Goal: Transaction & Acquisition: Purchase product/service

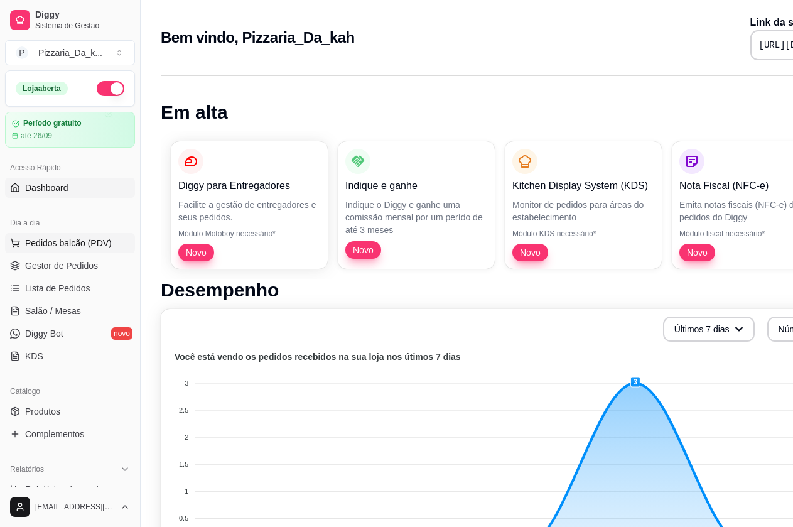
click at [38, 248] on span "Pedidos balcão (PDV)" at bounding box center [68, 243] width 87 height 13
click at [45, 260] on span "Gestor de Pedidos" at bounding box center [61, 265] width 73 height 13
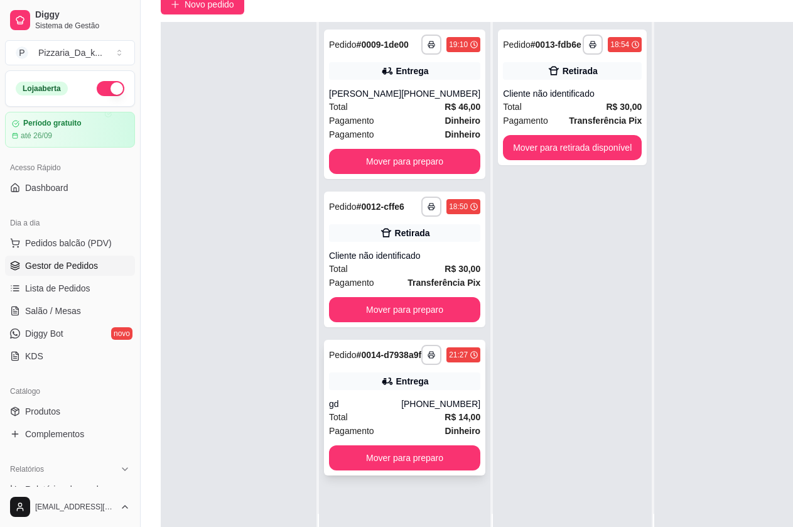
scroll to position [126, 0]
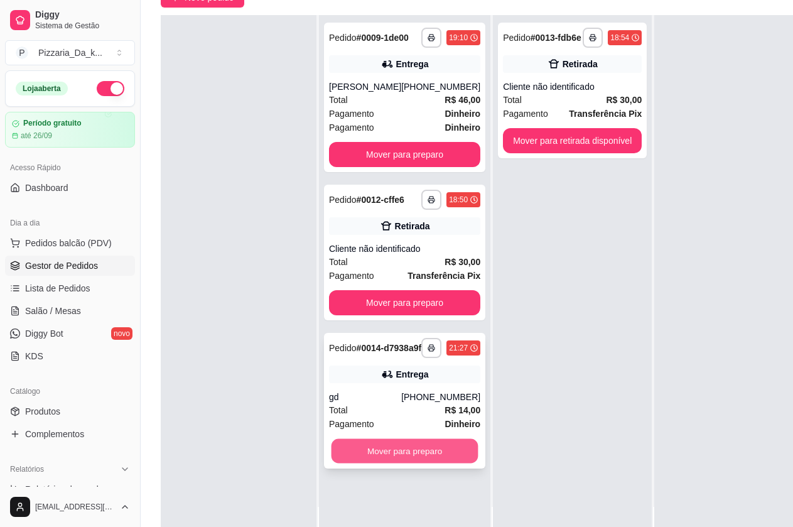
click at [380, 460] on button "Mover para preparo" at bounding box center [405, 451] width 147 height 24
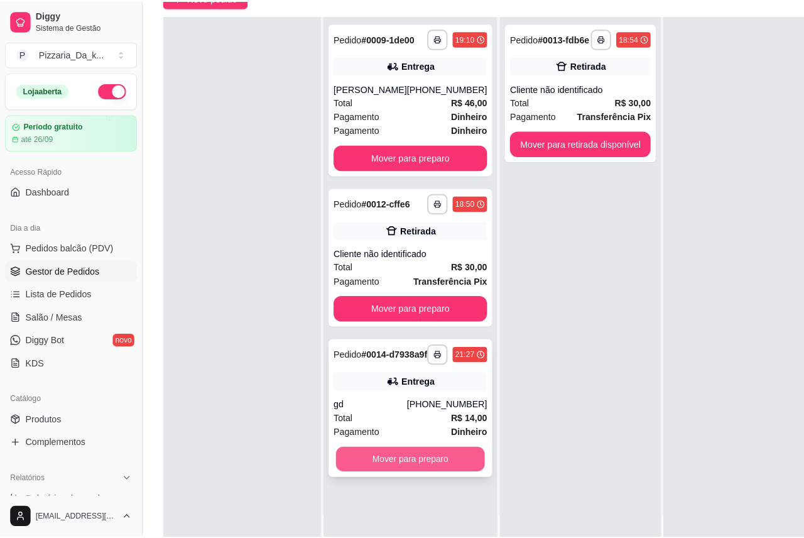
scroll to position [35, 0]
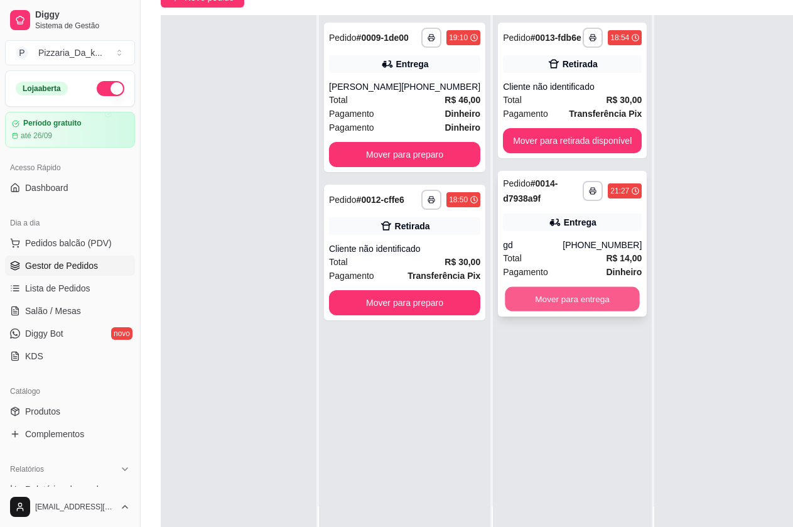
click at [594, 309] on button "Mover para entrega" at bounding box center [572, 299] width 134 height 24
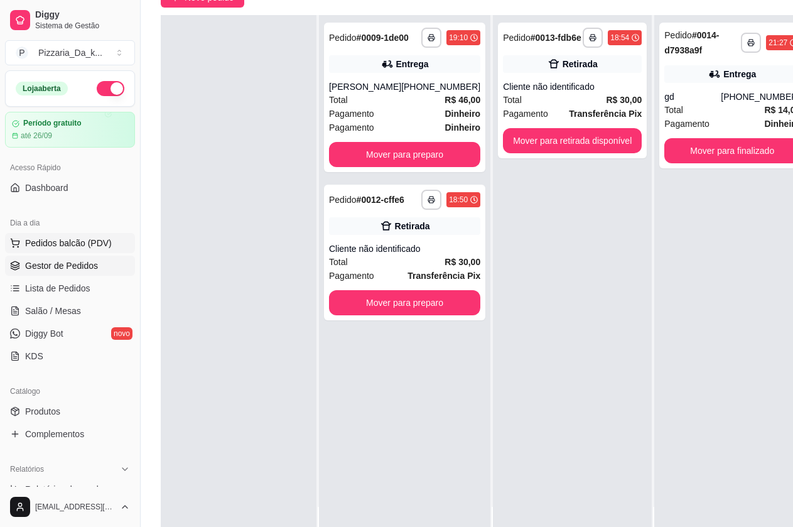
click at [77, 237] on button "Pedidos balcão (PDV)" at bounding box center [70, 243] width 130 height 20
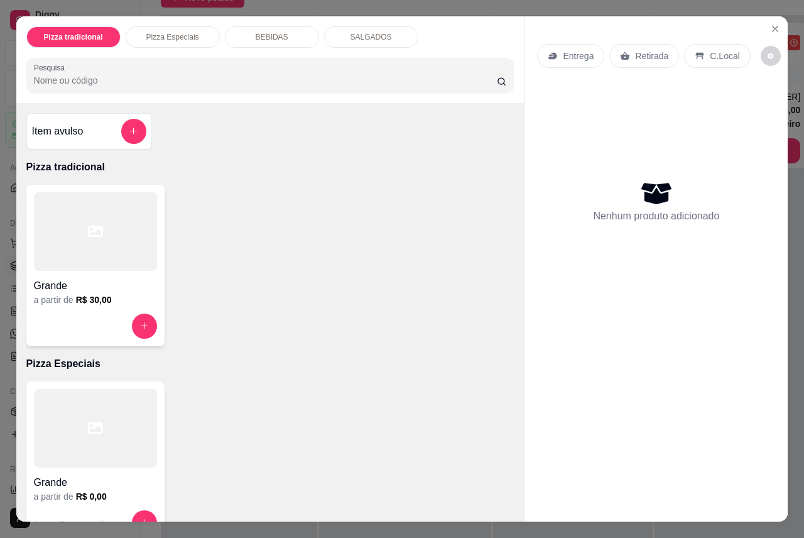
click at [79, 217] on div at bounding box center [95, 231] width 123 height 79
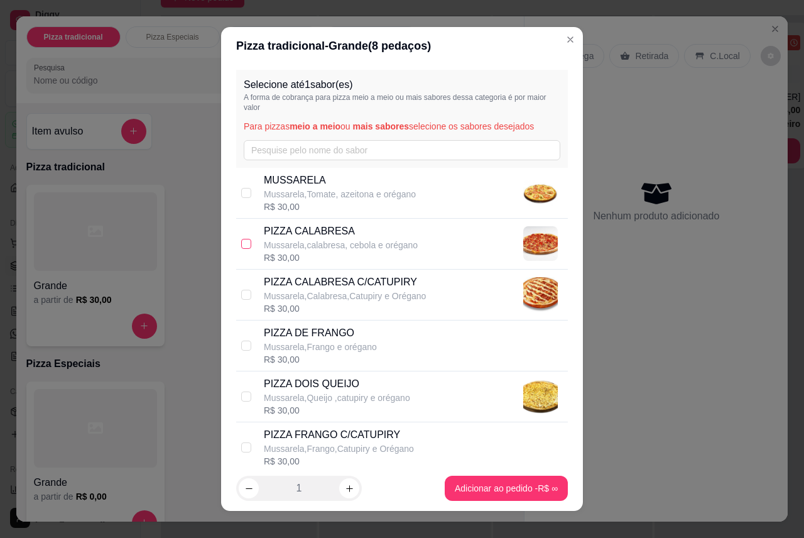
click at [245, 242] on input "checkbox" at bounding box center [246, 244] width 10 height 10
checkbox input "true"
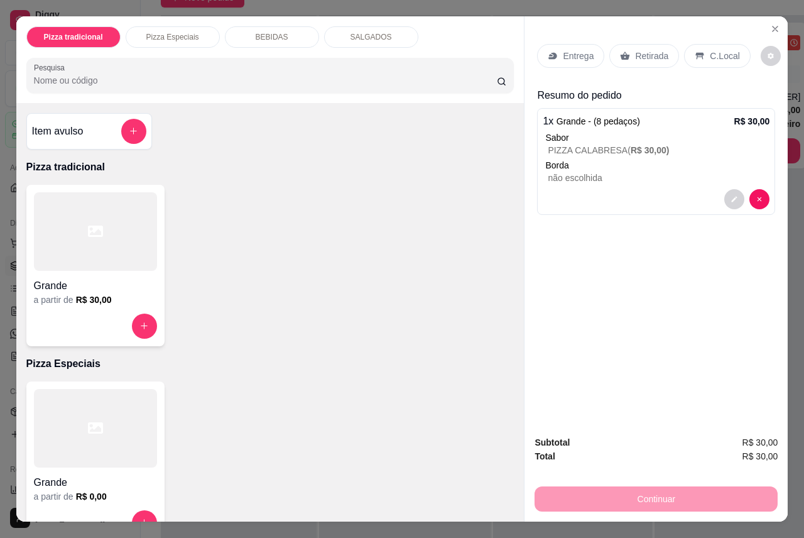
scroll to position [30, 0]
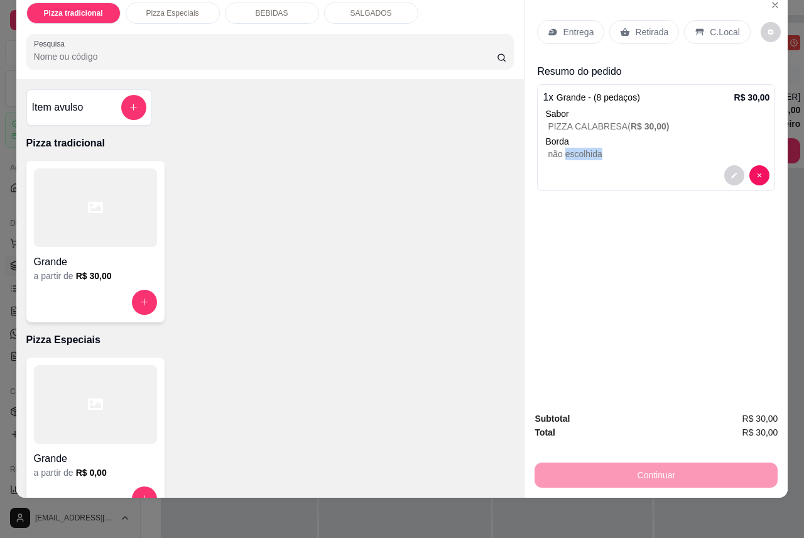
drag, startPoint x: 567, startPoint y: 144, endPoint x: 577, endPoint y: 156, distance: 16.5
click at [577, 156] on div "1 x Grande - (8 pedaços) R$ 30,00 Sabor PIZZA CALABRESA ( R$ 30,00 ) Borda não …" at bounding box center [656, 137] width 238 height 107
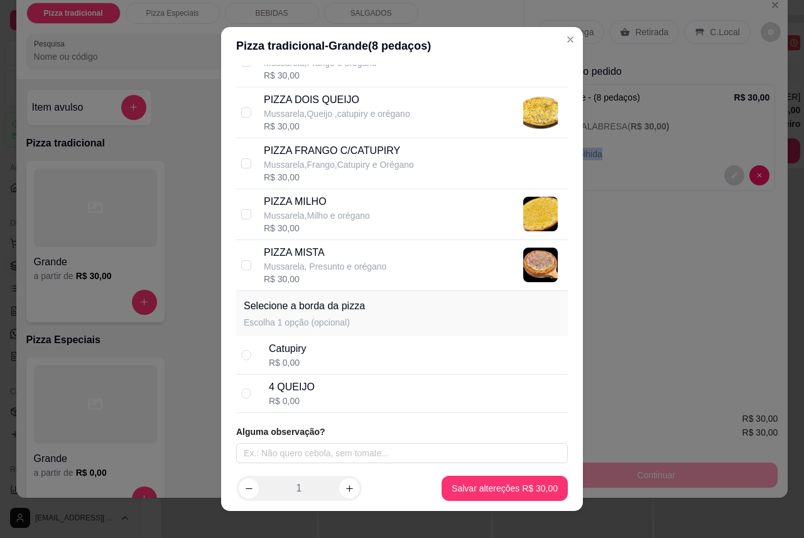
scroll to position [286, 0]
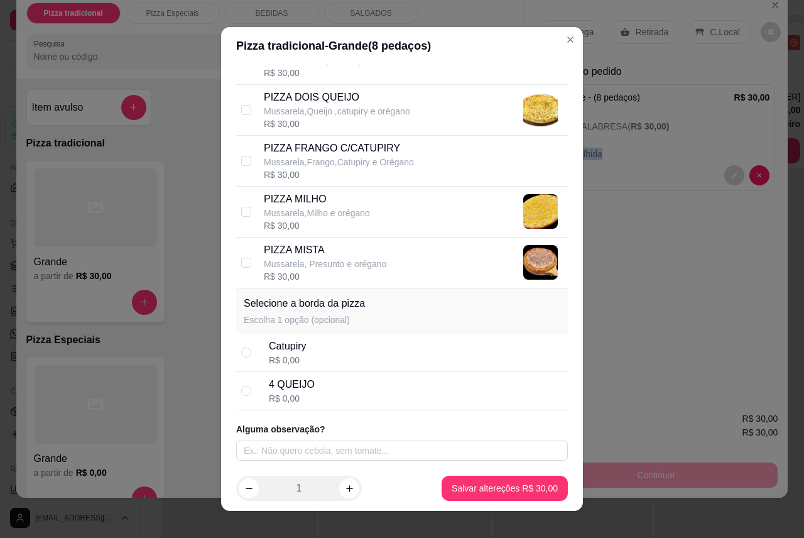
drag, startPoint x: 242, startPoint y: 353, endPoint x: 251, endPoint y: 350, distance: 8.7
click at [251, 351] on div "Catupiry R$ 0,00" at bounding box center [402, 353] width 332 height 38
radio input "true"
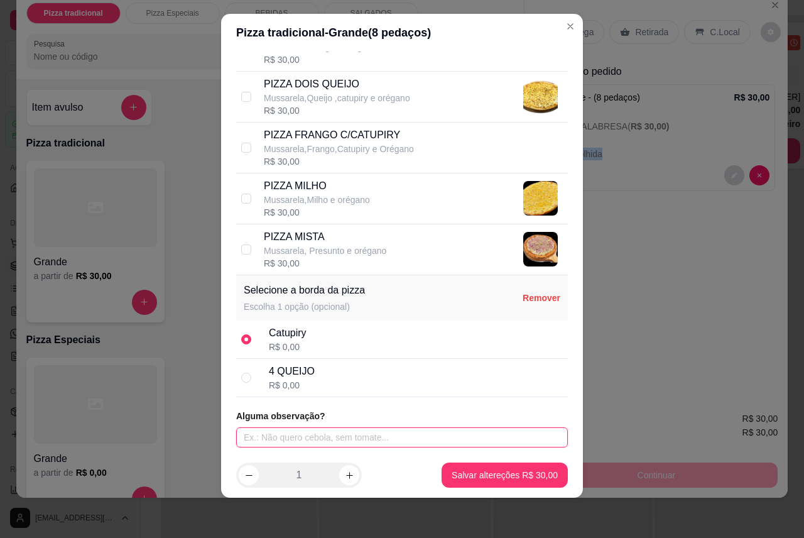
click at [345, 440] on input "text" at bounding box center [402, 437] width 332 height 20
click at [281, 435] on input "metade frago´e metade calabresa" at bounding box center [402, 437] width 332 height 20
type input "metade frango´e metade calabresa"
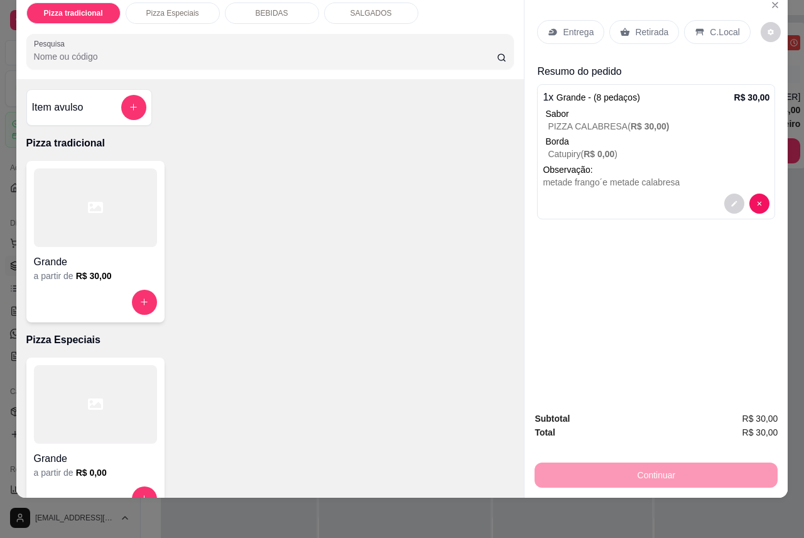
click at [567, 26] on p "Entrega" at bounding box center [578, 32] width 31 height 13
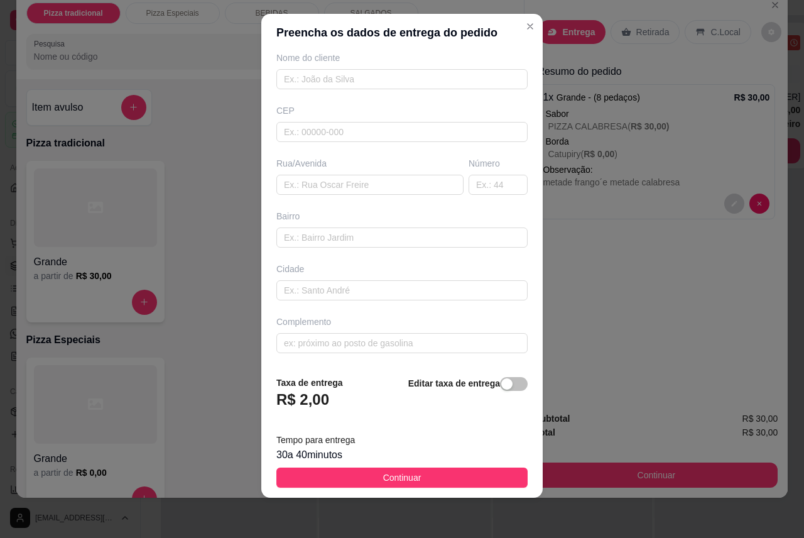
scroll to position [0, 0]
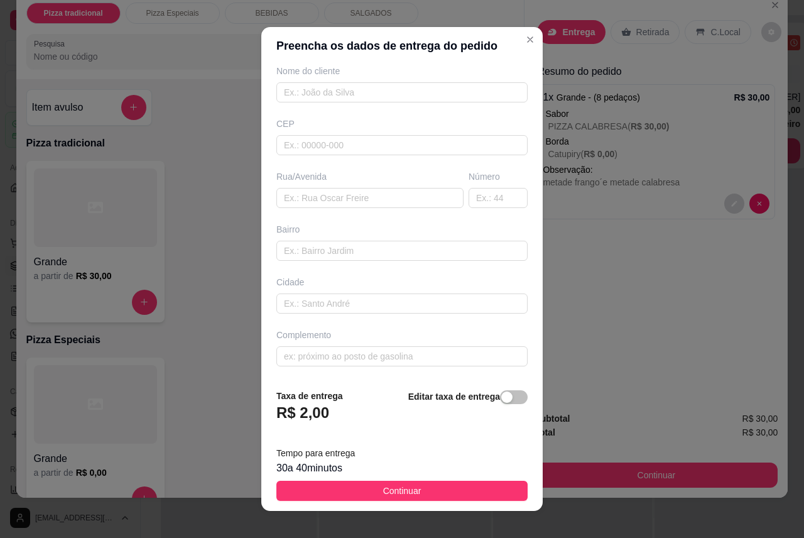
click at [451, 104] on div "Busque pelo cliente Número de contato Nome do cliente CEP Rua/[GEOGRAPHIC_DATA]" at bounding box center [401, 222] width 281 height 314
click at [446, 90] on input "text" at bounding box center [401, 92] width 251 height 20
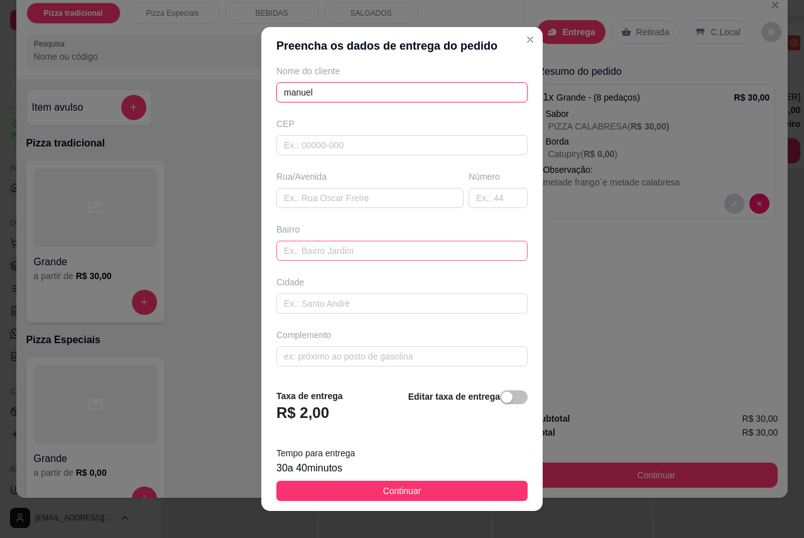
scroll to position [13, 0]
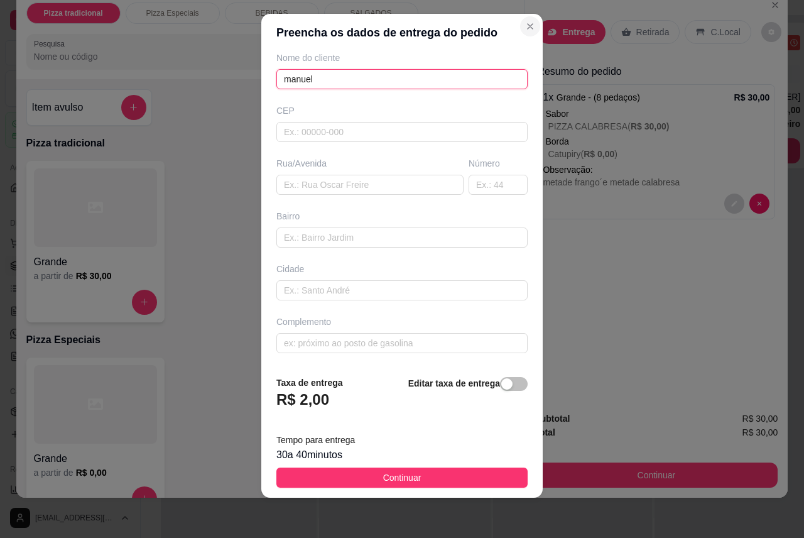
type input "manuel"
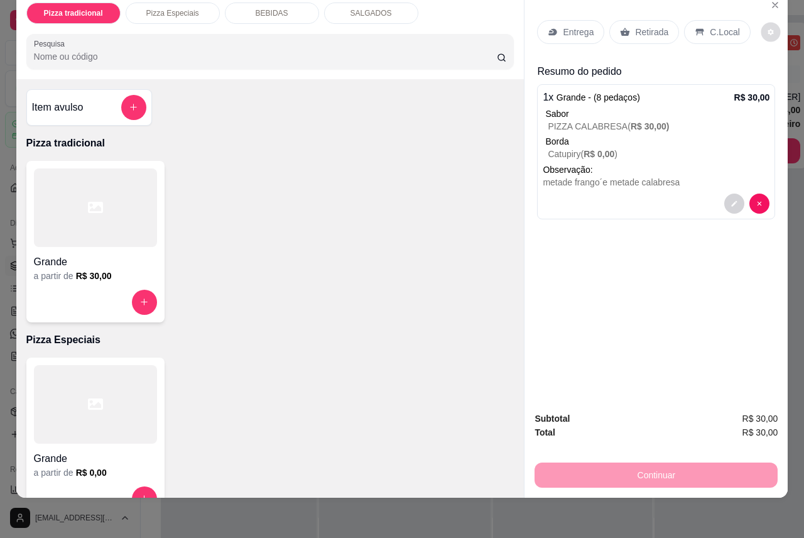
click at [764, 24] on button "decrease-product-quantity" at bounding box center [770, 31] width 19 height 19
click at [768, 29] on icon "decrease-product-quantity" at bounding box center [771, 32] width 6 height 6
click at [558, 20] on div "Entrega" at bounding box center [570, 32] width 67 height 24
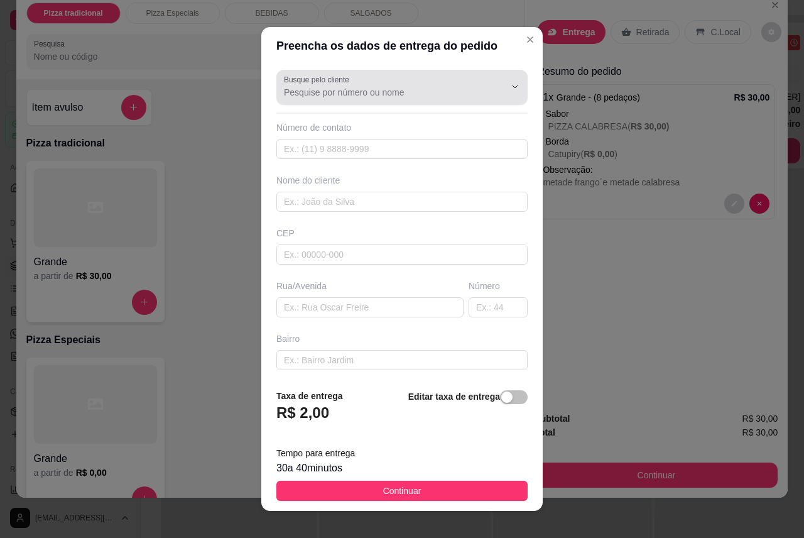
click at [398, 85] on div at bounding box center [402, 87] width 236 height 25
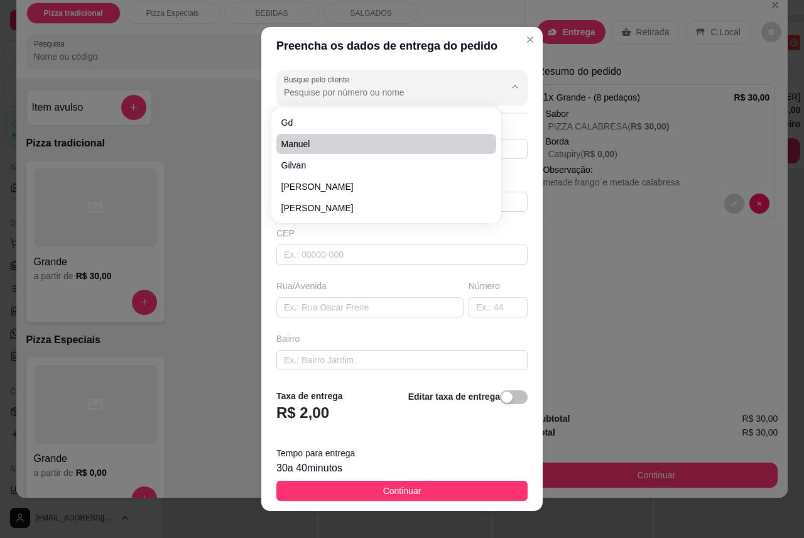
click at [349, 146] on span "manuel" at bounding box center [379, 144] width 197 height 13
type input "manuel"
type input "82987536365"
type input "manuel"
type input "57071251"
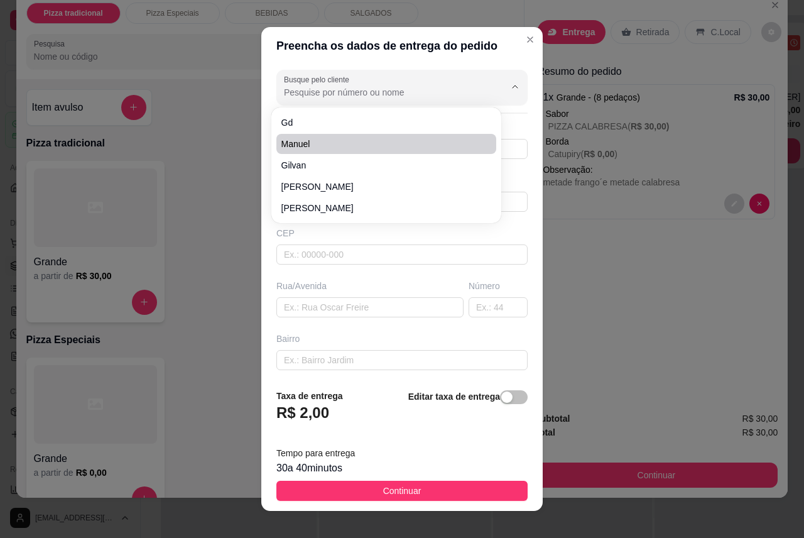
type input "[GEOGRAPHIC_DATA][PERSON_NAME]"
type input "Clima Bom"
type input "Maceió"
type input "casa"
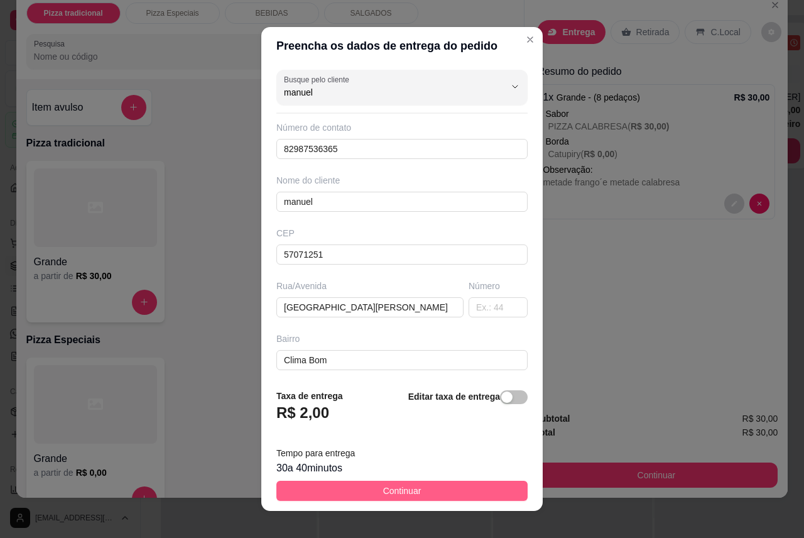
click at [459, 498] on button "Continuar" at bounding box center [401, 491] width 251 height 20
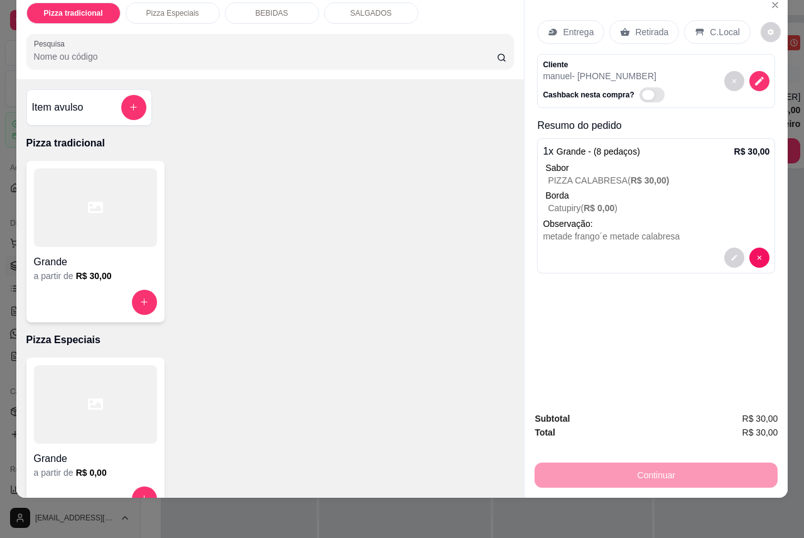
click at [646, 87] on span "Automatic updates" at bounding box center [651, 94] width 25 height 15
click at [646, 97] on input "Automatic updates" at bounding box center [643, 101] width 8 height 8
click at [639, 87] on span "Automatic updates" at bounding box center [651, 94] width 25 height 15
click at [639, 97] on input "Automatic updates" at bounding box center [643, 101] width 8 height 8
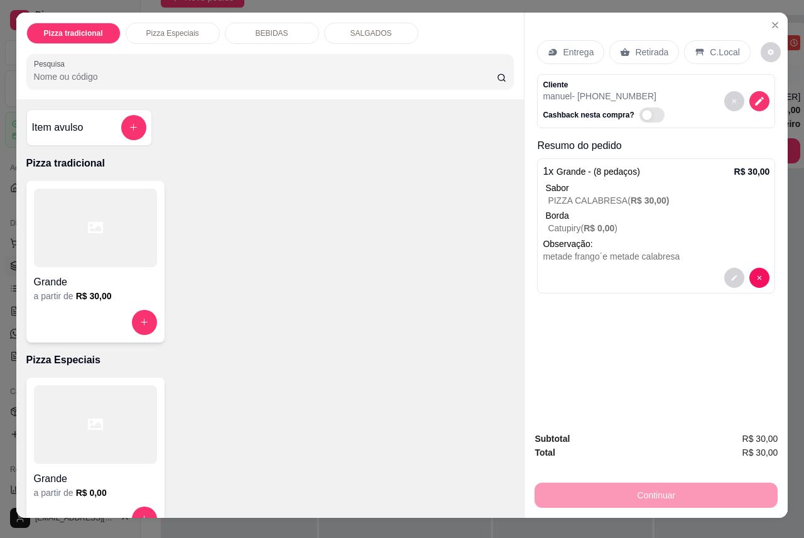
scroll to position [0, 0]
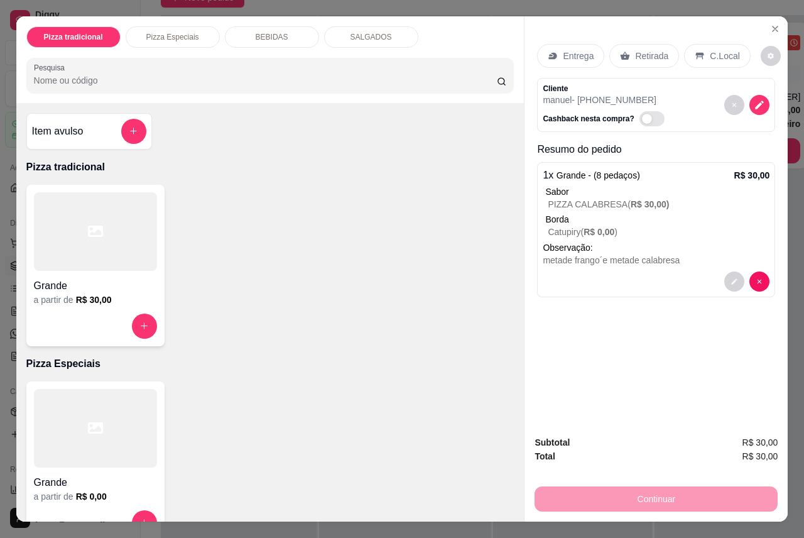
click at [656, 213] on p "Borda" at bounding box center [657, 219] width 224 height 13
click at [656, 487] on div "Continuar" at bounding box center [656, 497] width 243 height 28
click at [650, 162] on div "1 x Grande - (8 pedaços) R$ 30,00 Sabor PIZZA CALABRESA ( R$ 30,00 ) Borda Catu…" at bounding box center [656, 229] width 238 height 135
click at [767, 53] on icon "decrease-product-quantity" at bounding box center [771, 56] width 8 height 8
click at [639, 309] on div "Entrega Retirada C.Local Cliente manuel - [PHONE_NUMBER] Cashback nesta compra?…" at bounding box center [655, 221] width 263 height 410
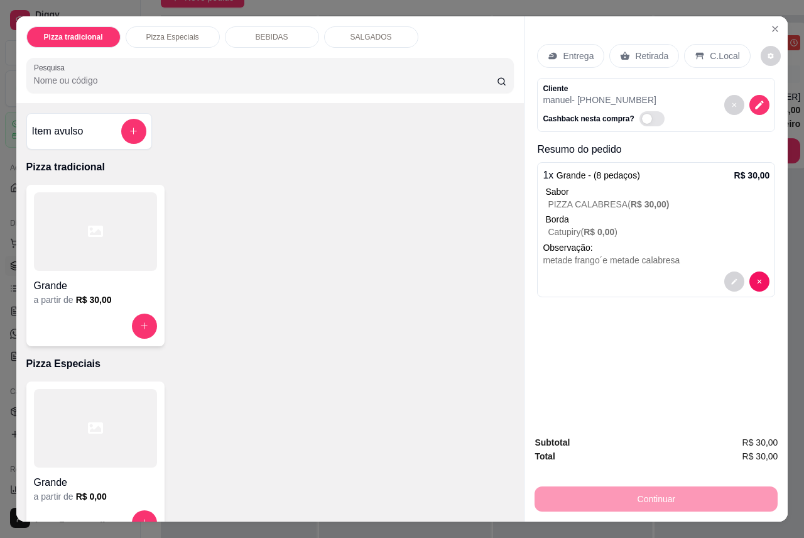
click at [614, 254] on div "metade frango´e metade calabresa" at bounding box center [656, 260] width 227 height 13
click at [706, 499] on div "Continuar" at bounding box center [656, 497] width 243 height 28
click at [685, 101] on div "Cliente manuel - [PHONE_NUMBER] Cashback nesta compra?" at bounding box center [656, 105] width 238 height 54
click at [754, 104] on icon "decrease-product-quantity" at bounding box center [759, 104] width 11 height 11
click at [634, 470] on div "Subtotal R$ 30,00 Total R$ 30,00 Continuar" at bounding box center [656, 473] width 243 height 76
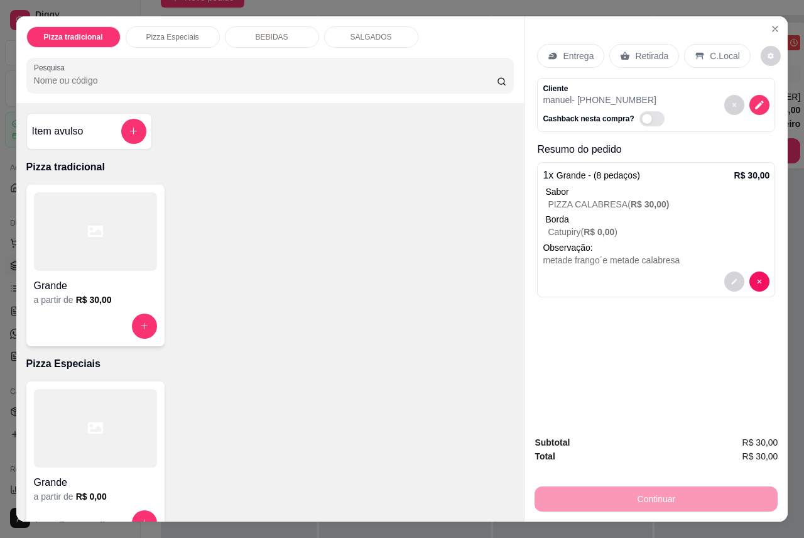
click at [639, 489] on div "Continuar" at bounding box center [656, 497] width 243 height 28
click at [642, 117] on span "Automatic updates" at bounding box center [651, 118] width 25 height 15
click at [642, 121] on input "Automatic updates" at bounding box center [643, 125] width 8 height 8
click at [639, 112] on span "Automatic updates" at bounding box center [651, 118] width 25 height 15
click at [639, 121] on input "Automatic updates" at bounding box center [643, 125] width 8 height 8
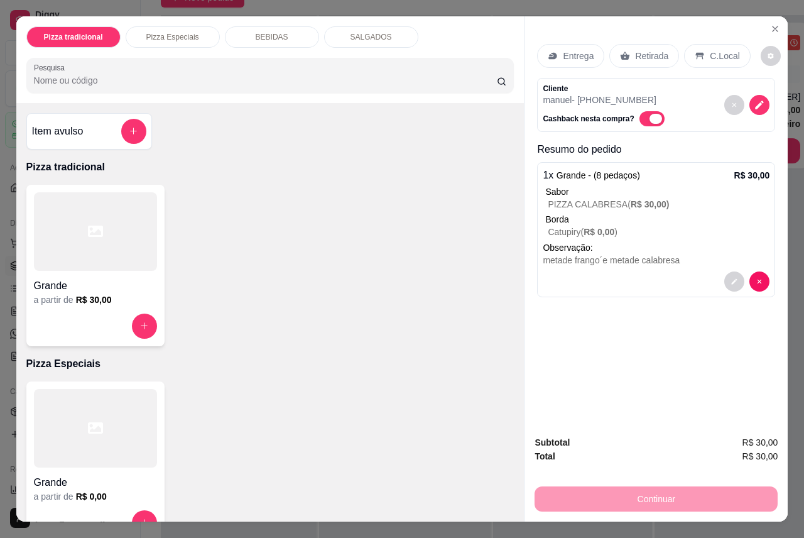
checkbox input "false"
click at [773, 26] on icon "Close" at bounding box center [775, 28] width 5 height 5
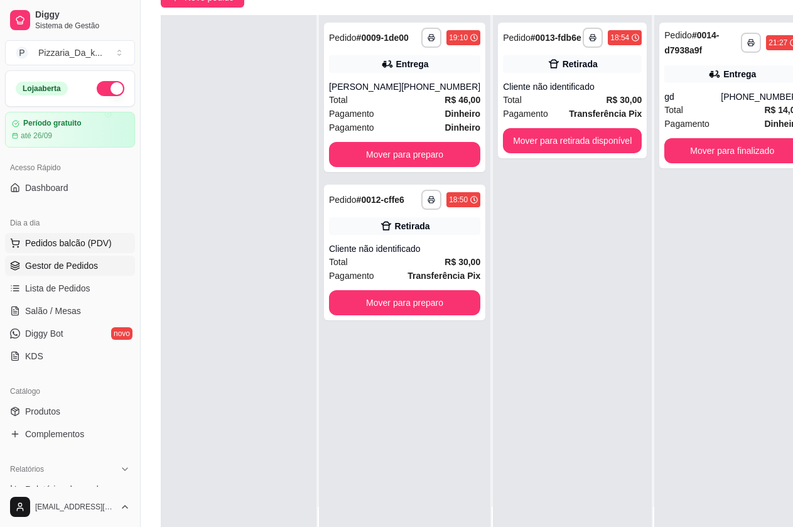
click at [63, 242] on span "Pedidos balcão (PDV)" at bounding box center [68, 243] width 87 height 13
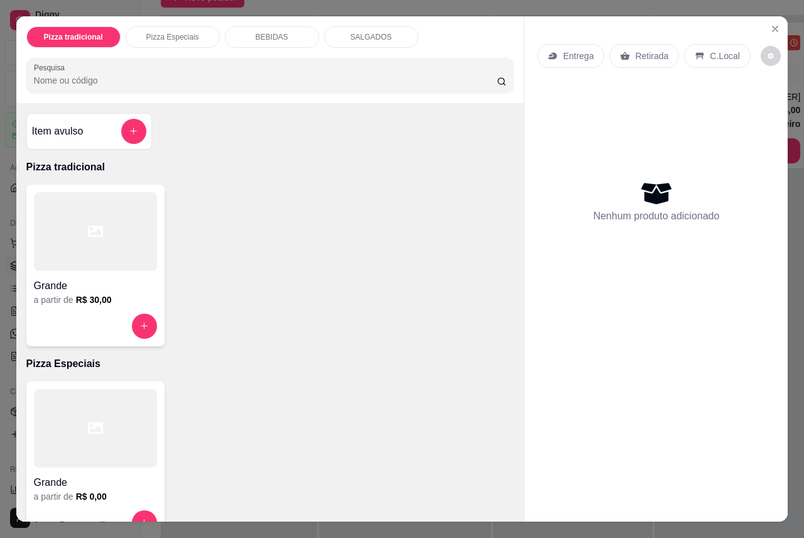
click at [65, 257] on div at bounding box center [95, 231] width 123 height 79
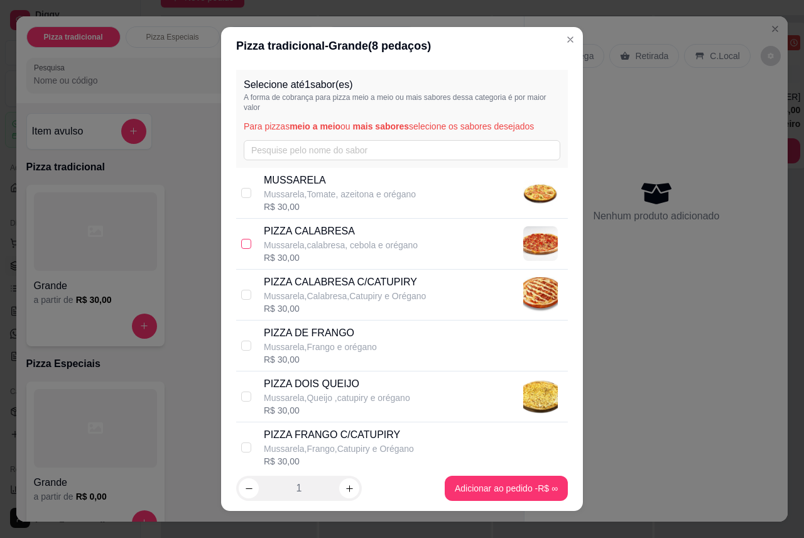
click at [241, 242] on input "checkbox" at bounding box center [246, 244] width 10 height 10
checkbox input "true"
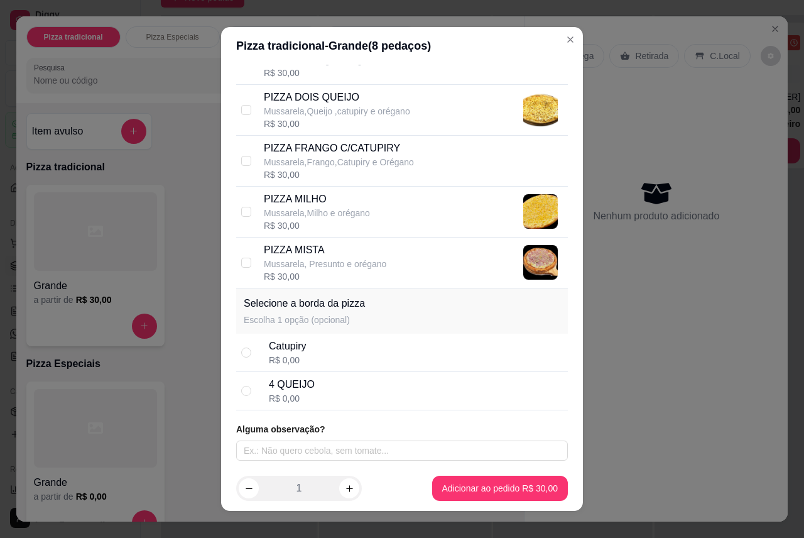
scroll to position [13, 0]
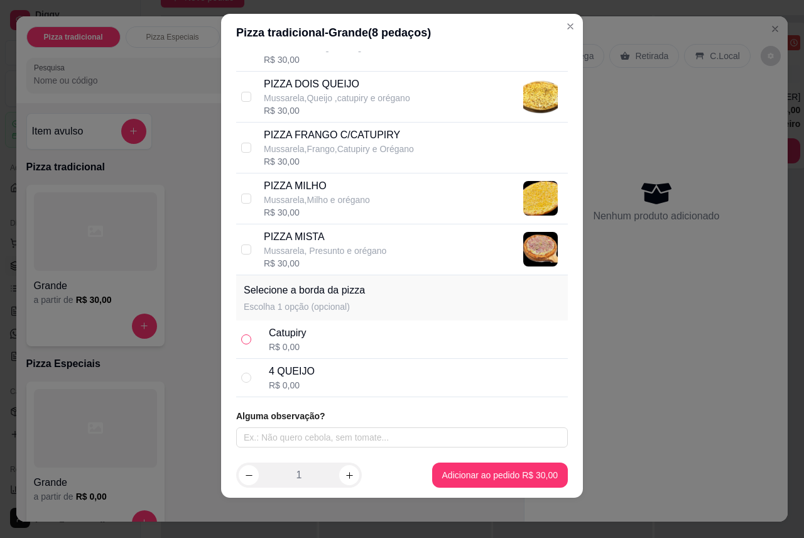
click at [241, 342] on input "radio" at bounding box center [246, 339] width 10 height 10
radio input "true"
click at [254, 443] on input "text" at bounding box center [402, 437] width 332 height 20
click at [300, 436] on input "metade frango<," at bounding box center [402, 437] width 332 height 20
click at [300, 436] on input "metade frango," at bounding box center [402, 437] width 332 height 20
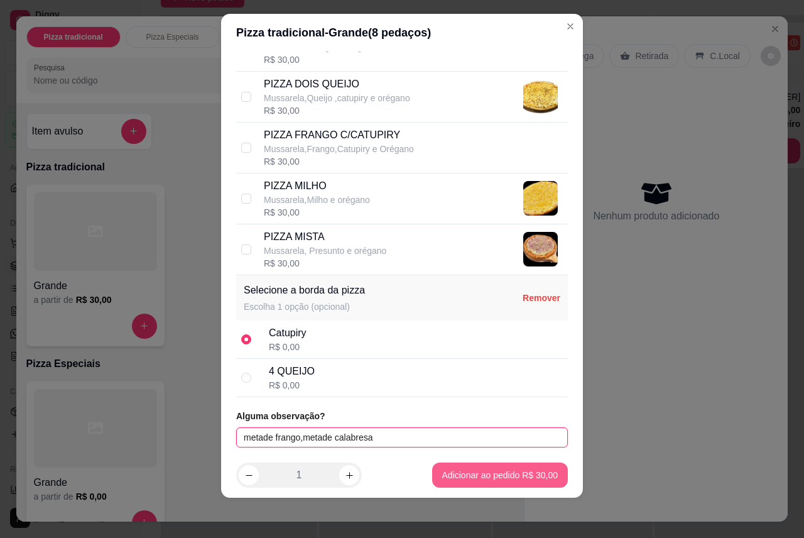
type input "metade frango,metade calabresa"
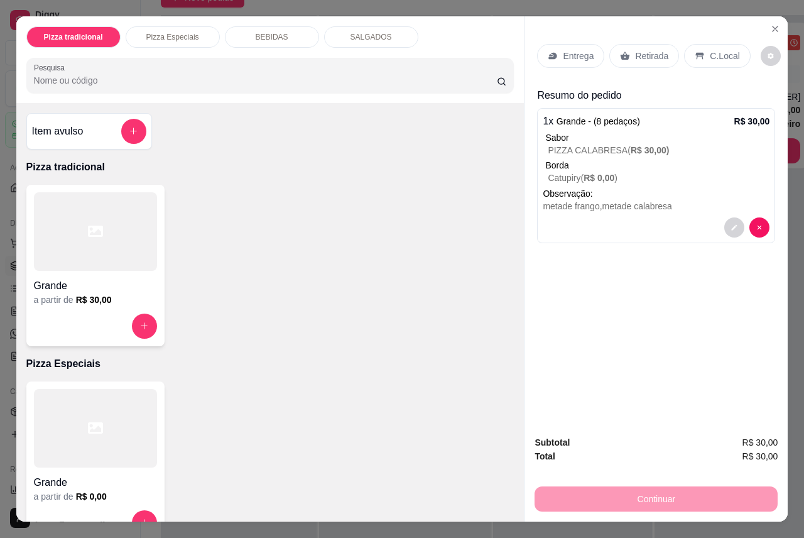
click at [648, 487] on div "Continuar" at bounding box center [656, 497] width 243 height 28
click at [663, 495] on div "Continuar" at bounding box center [656, 497] width 243 height 28
click at [770, 24] on icon "Close" at bounding box center [775, 29] width 10 height 10
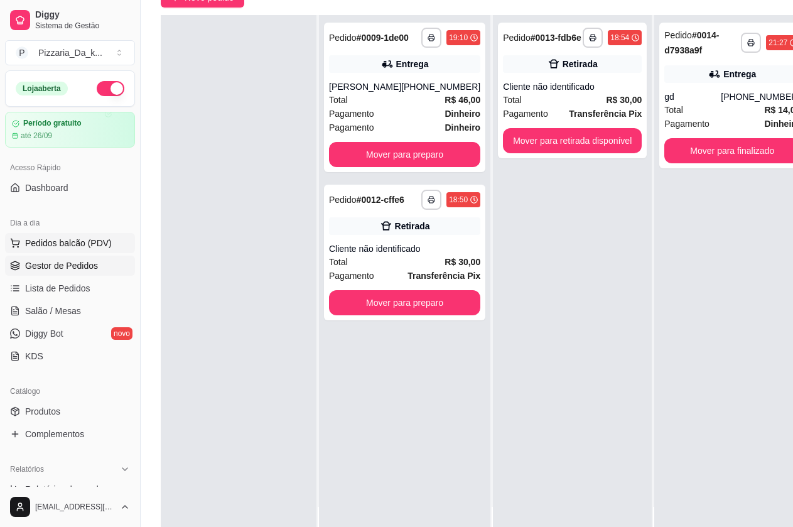
click at [84, 236] on button "Pedidos balcão (PDV)" at bounding box center [70, 243] width 130 height 20
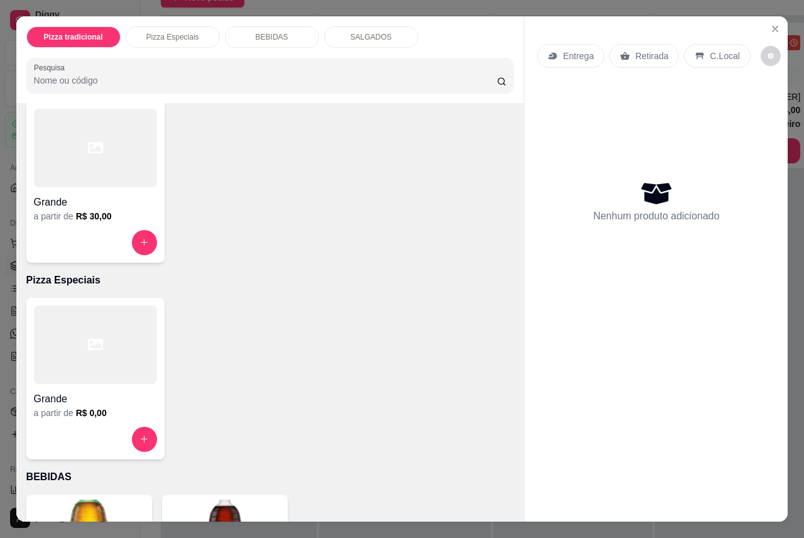
scroll to position [126, 0]
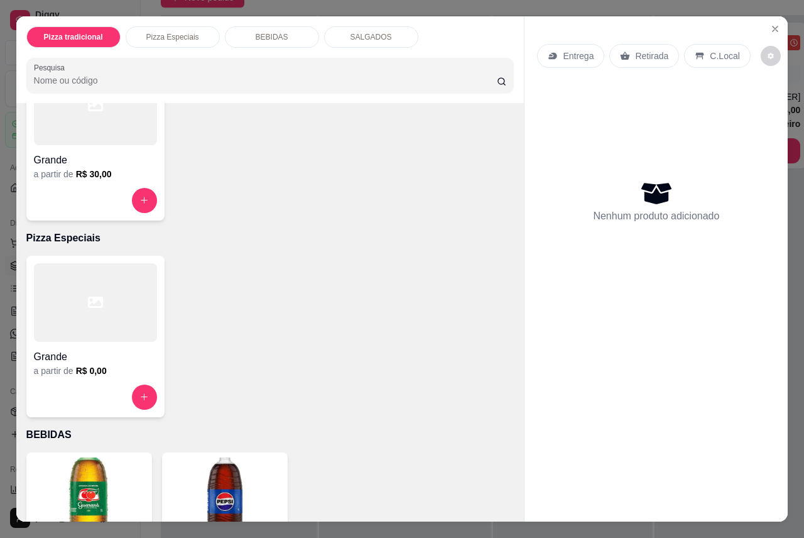
click at [354, 26] on div "SALGADOS" at bounding box center [371, 36] width 94 height 21
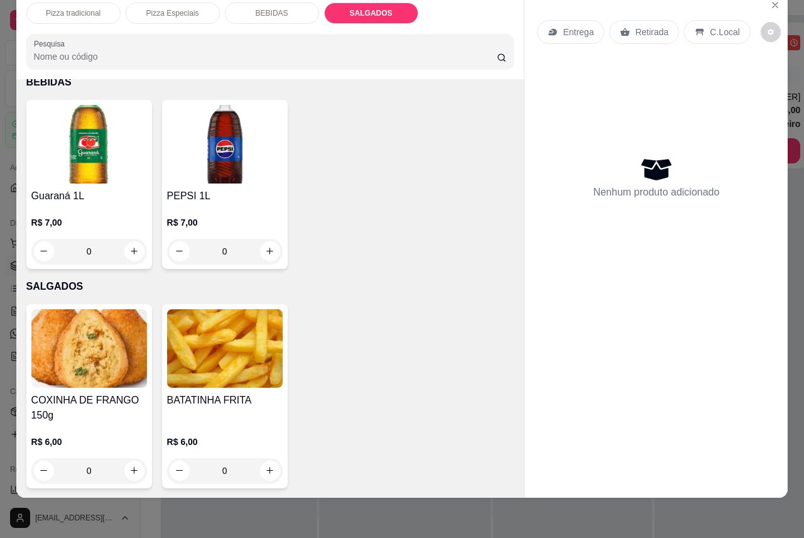
click at [68, 393] on h4 "COXINHA DE FRANGO 150g" at bounding box center [89, 408] width 116 height 30
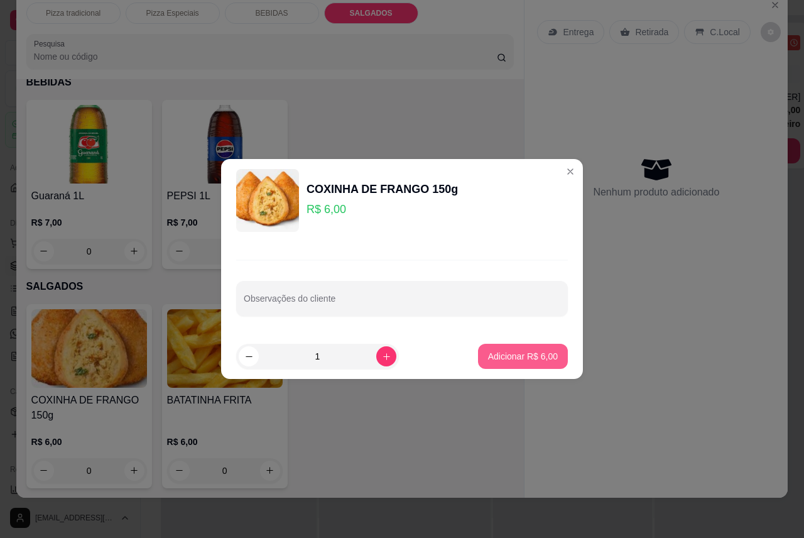
click at [488, 355] on p "Adicionar R$ 6,00" at bounding box center [523, 356] width 70 height 13
type input "1"
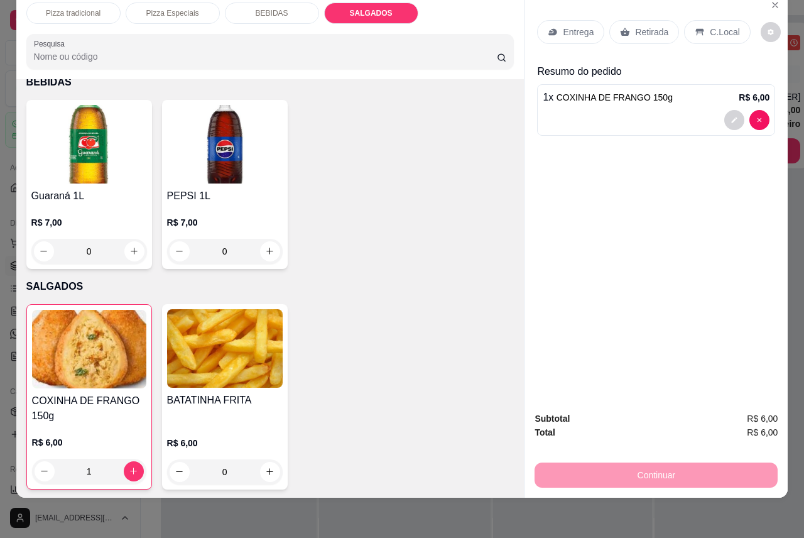
click at [569, 26] on p "Entrega" at bounding box center [578, 32] width 31 height 13
